Goal: Task Accomplishment & Management: Manage account settings

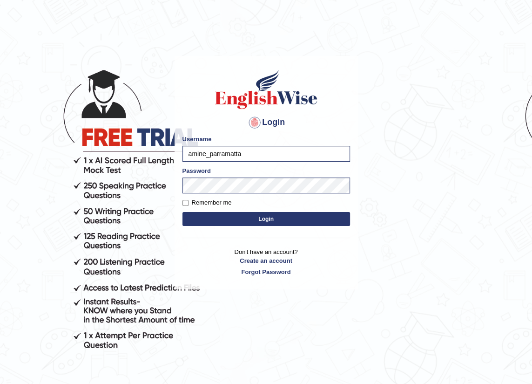
click at [268, 155] on input "amine_parramatta" at bounding box center [267, 154] width 168 height 16
click at [291, 153] on input "amine_parramatta" at bounding box center [267, 154] width 168 height 16
click at [309, 152] on input "amine_parramatta" at bounding box center [267, 154] width 168 height 16
type input "a"
type input "roma_beatriceparramatta"
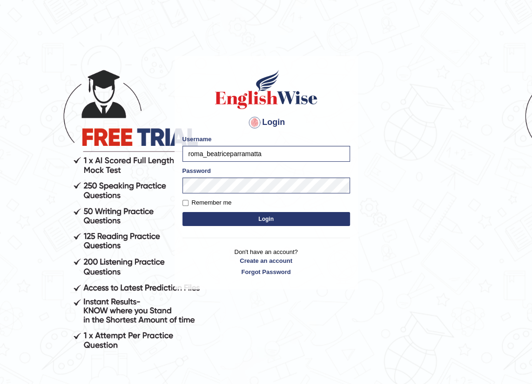
click at [230, 216] on button "Login" at bounding box center [267, 219] width 168 height 14
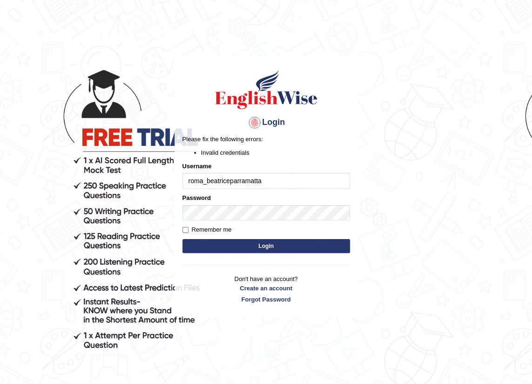
click at [206, 182] on input "roma_beatriceparramatta" at bounding box center [267, 181] width 168 height 16
type input "romabeatrice_parramatta"
click at [272, 244] on button "Login" at bounding box center [267, 246] width 168 height 14
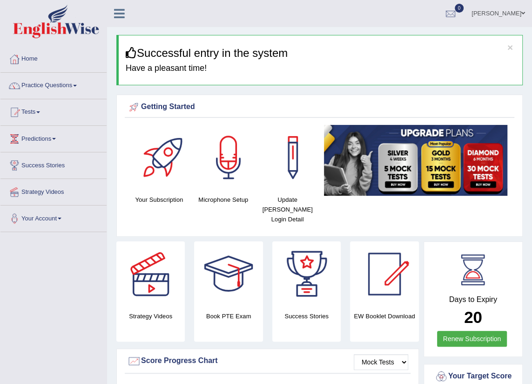
click at [526, 14] on link "[PERSON_NAME]" at bounding box center [499, 12] width 68 height 24
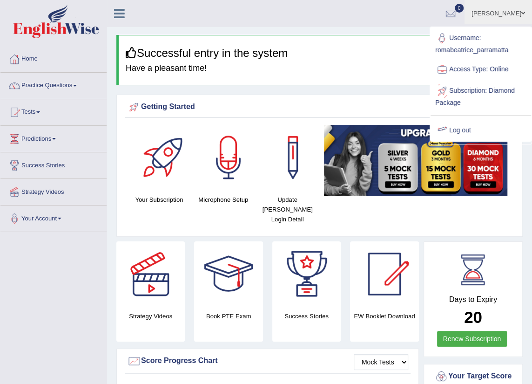
click at [467, 130] on link "Log out" at bounding box center [481, 130] width 101 height 21
